Goal: Check status

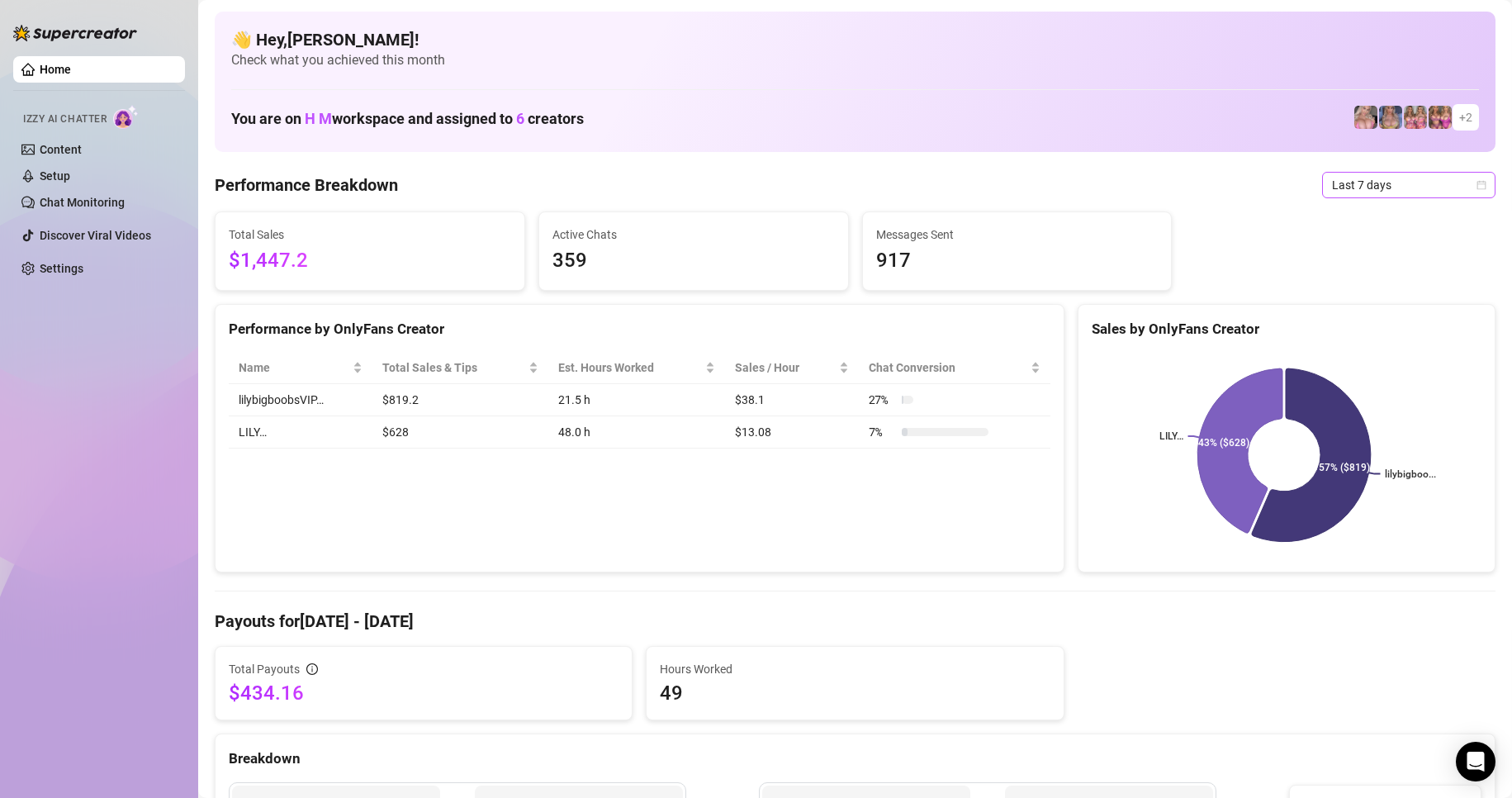
click at [727, 185] on icon "calendar" at bounding box center [1481, 185] width 10 height 10
click at [727, 325] on div "Custom date" at bounding box center [1394, 324] width 147 height 18
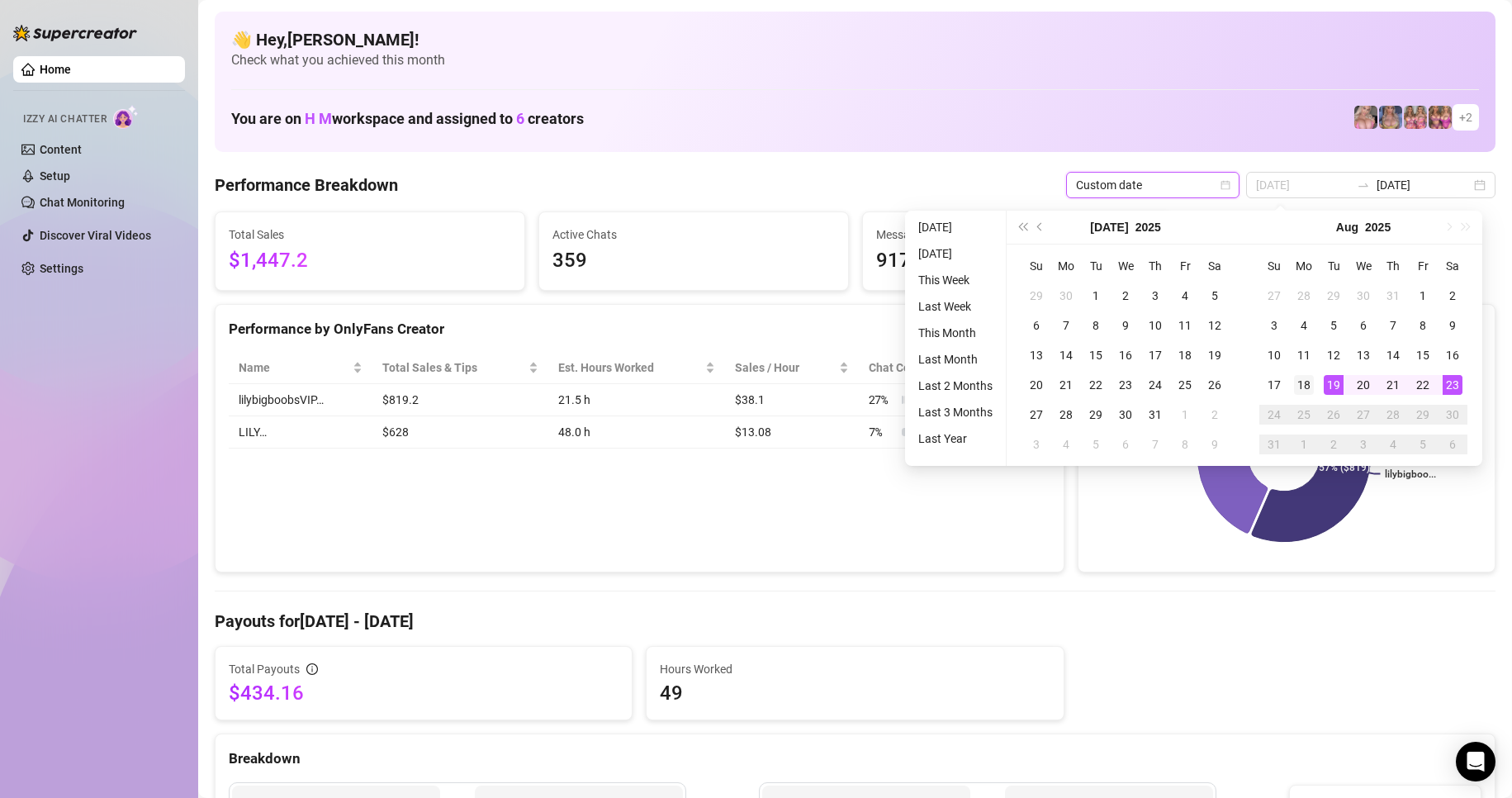
type input "[DATE]"
click at [727, 386] on div "18" at bounding box center [1303, 385] width 20 height 20
type input "[DATE]"
click at [727, 137] on div "👋 Hey, Diana mae quiocson ! Check what you achieved this month You are on H M w…" at bounding box center [854, 82] width 1280 height 141
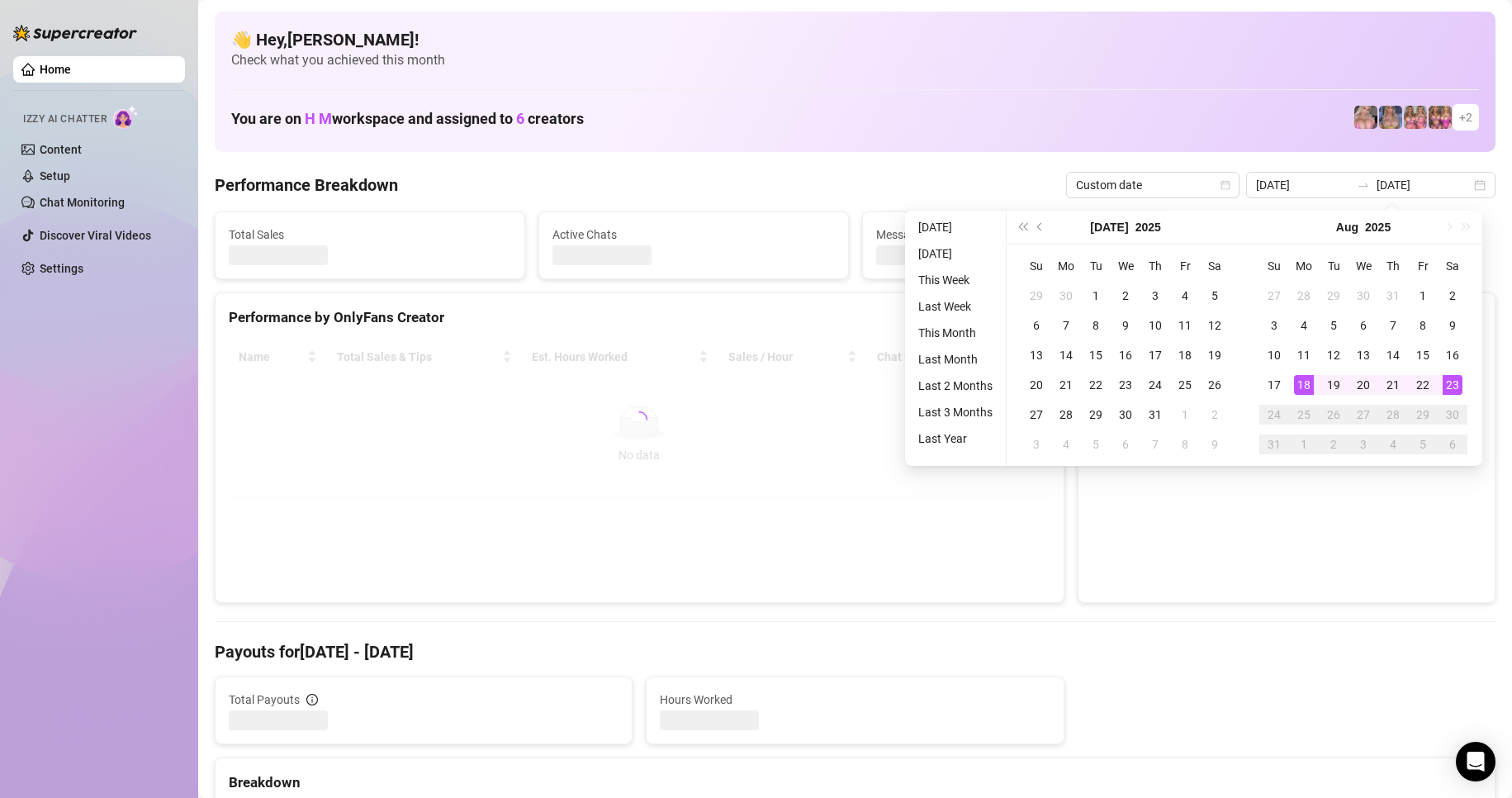
type input "[DATE]"
